Goal: Task Accomplishment & Management: Manage account settings

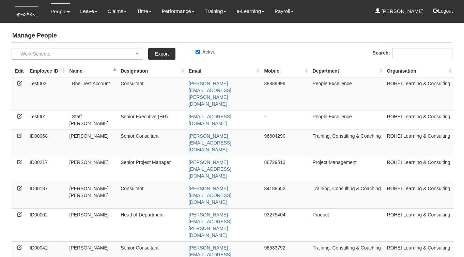
select select "50"
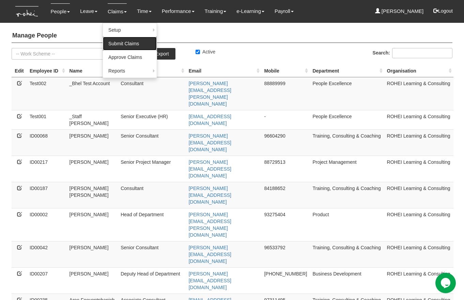
click at [116, 45] on link "Submit Claims" at bounding box center [130, 44] width 54 height 14
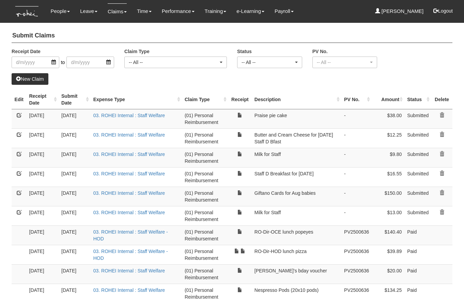
select select "50"
click at [442, 115] on link at bounding box center [441, 115] width 5 height 5
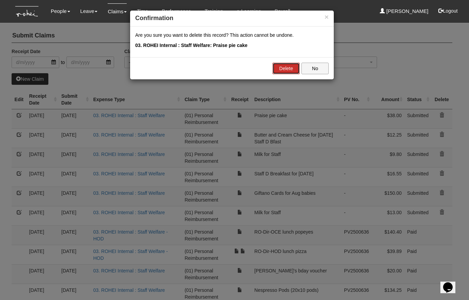
click at [287, 69] on link "Delete" at bounding box center [285, 69] width 27 height 12
select select "50"
